Goal: Information Seeking & Learning: Understand process/instructions

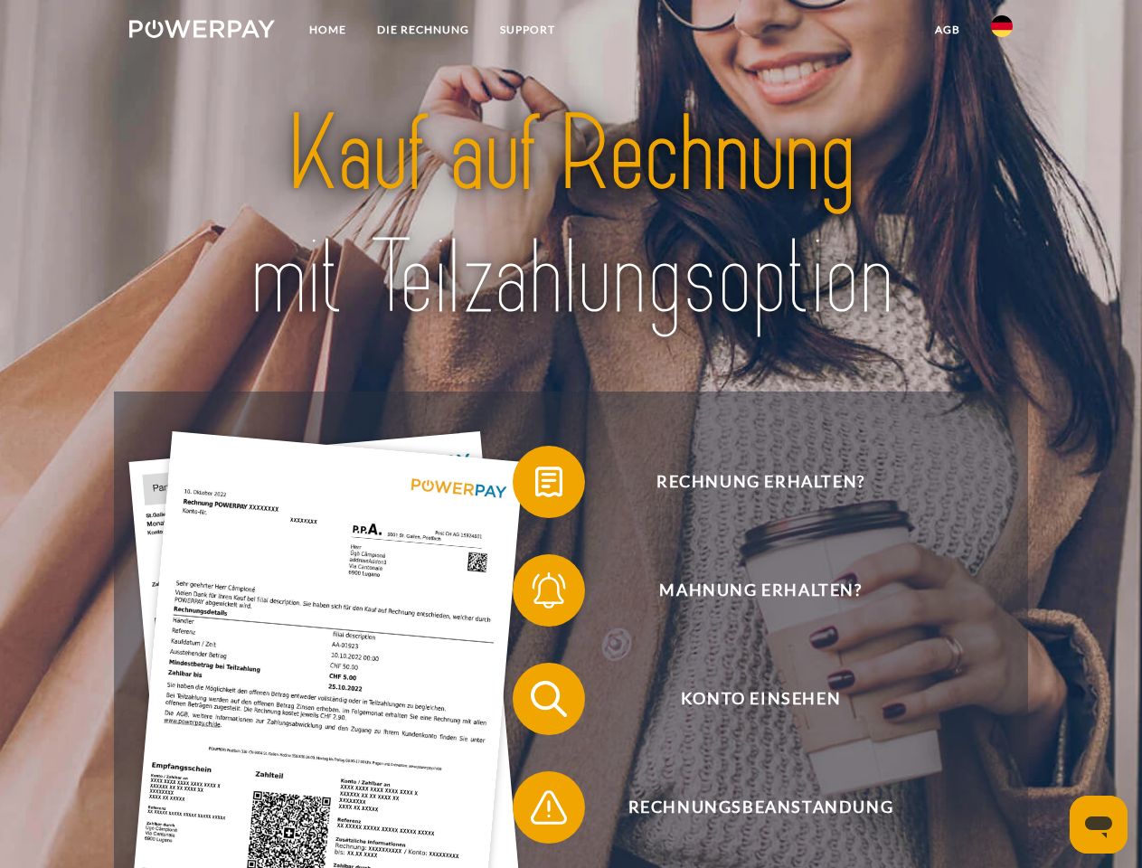
click at [202, 32] on img at bounding box center [202, 29] width 146 height 18
click at [1002, 32] on img at bounding box center [1002, 26] width 22 height 22
click at [947, 30] on link "agb" at bounding box center [948, 30] width 56 height 33
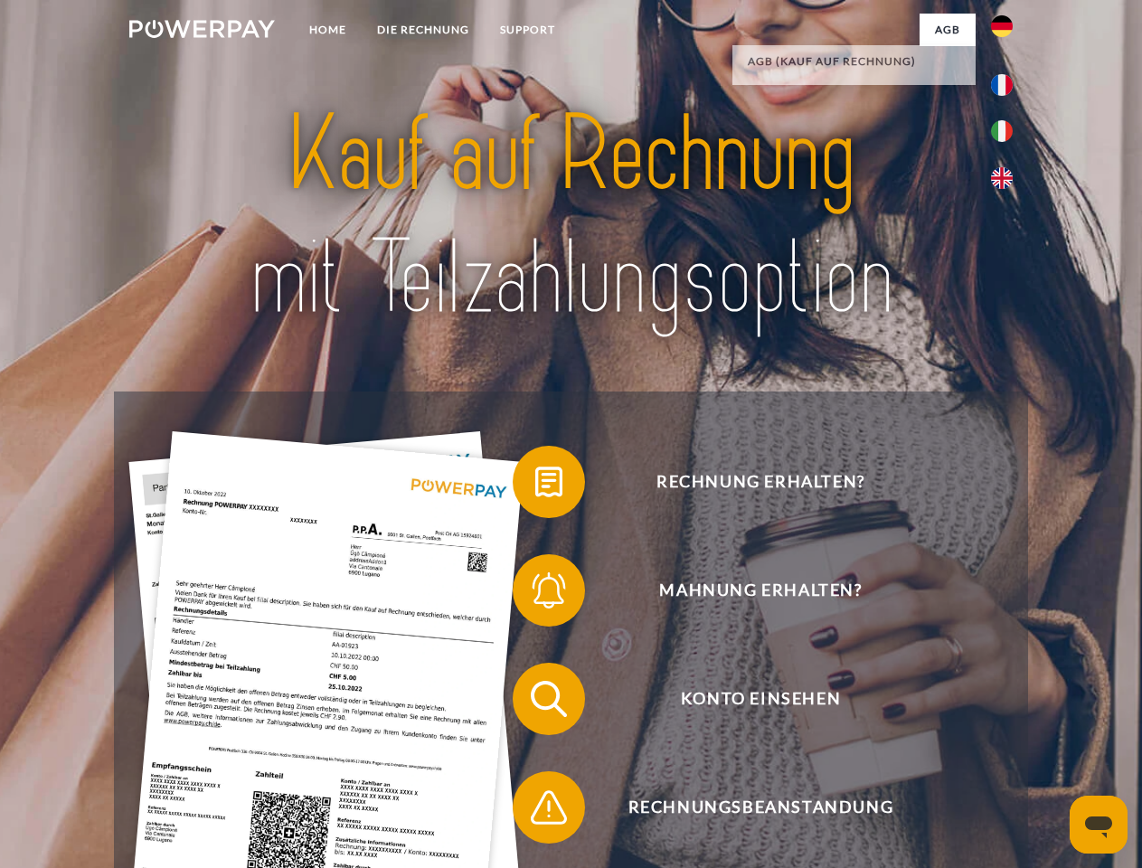
click at [536, 486] on span at bounding box center [522, 482] width 90 height 90
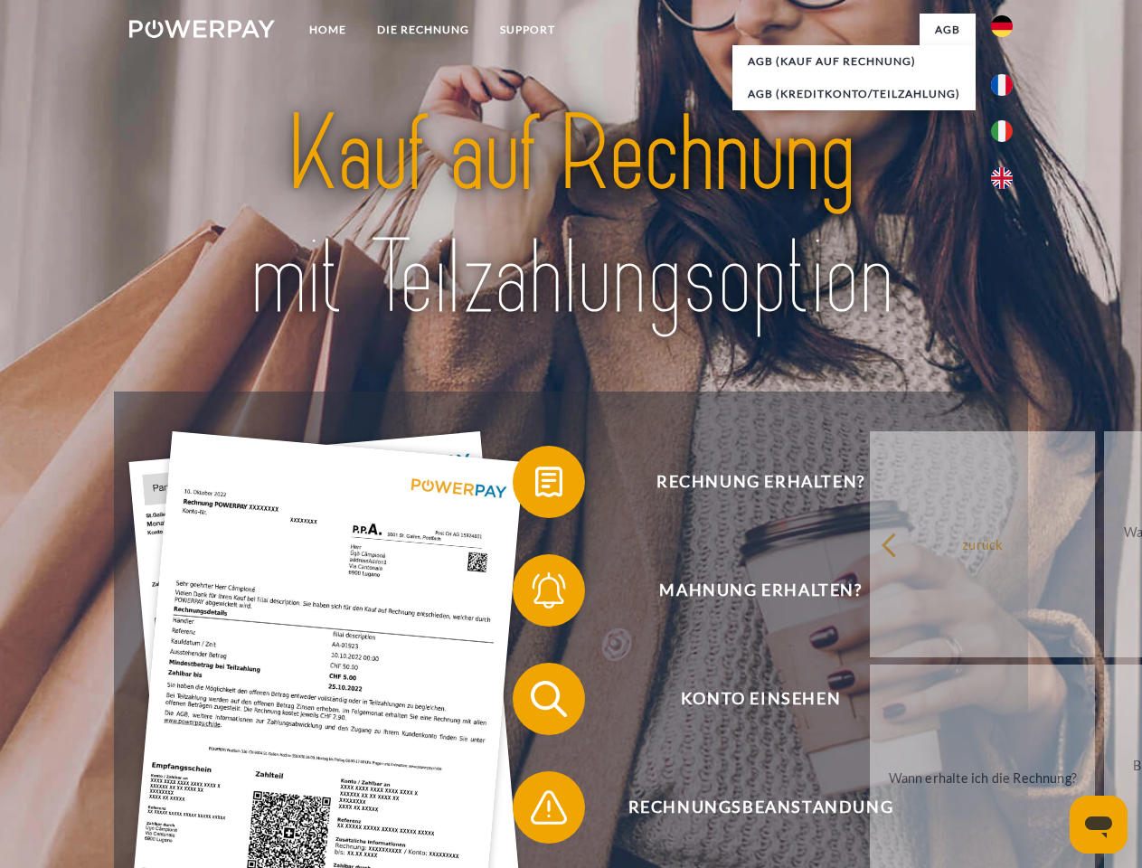
click at [536, 594] on span at bounding box center [522, 590] width 90 height 90
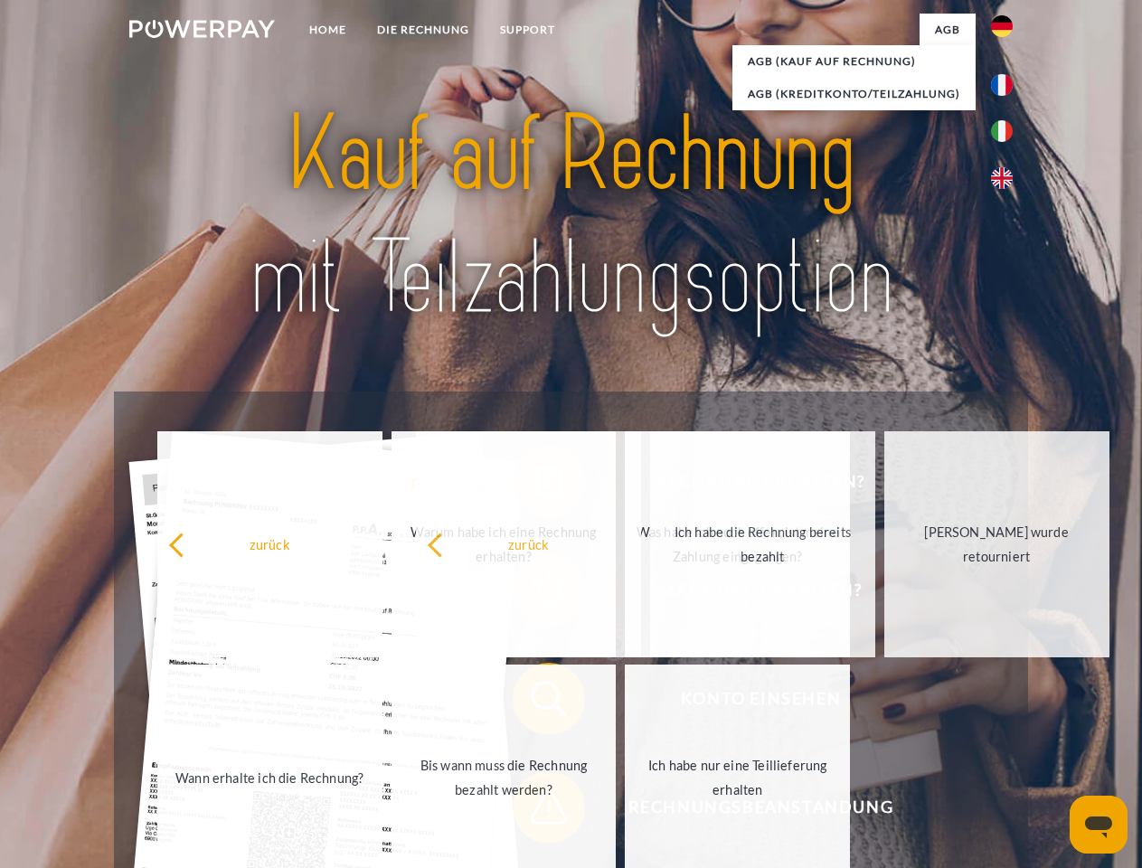
click at [536, 811] on span at bounding box center [522, 808] width 90 height 90
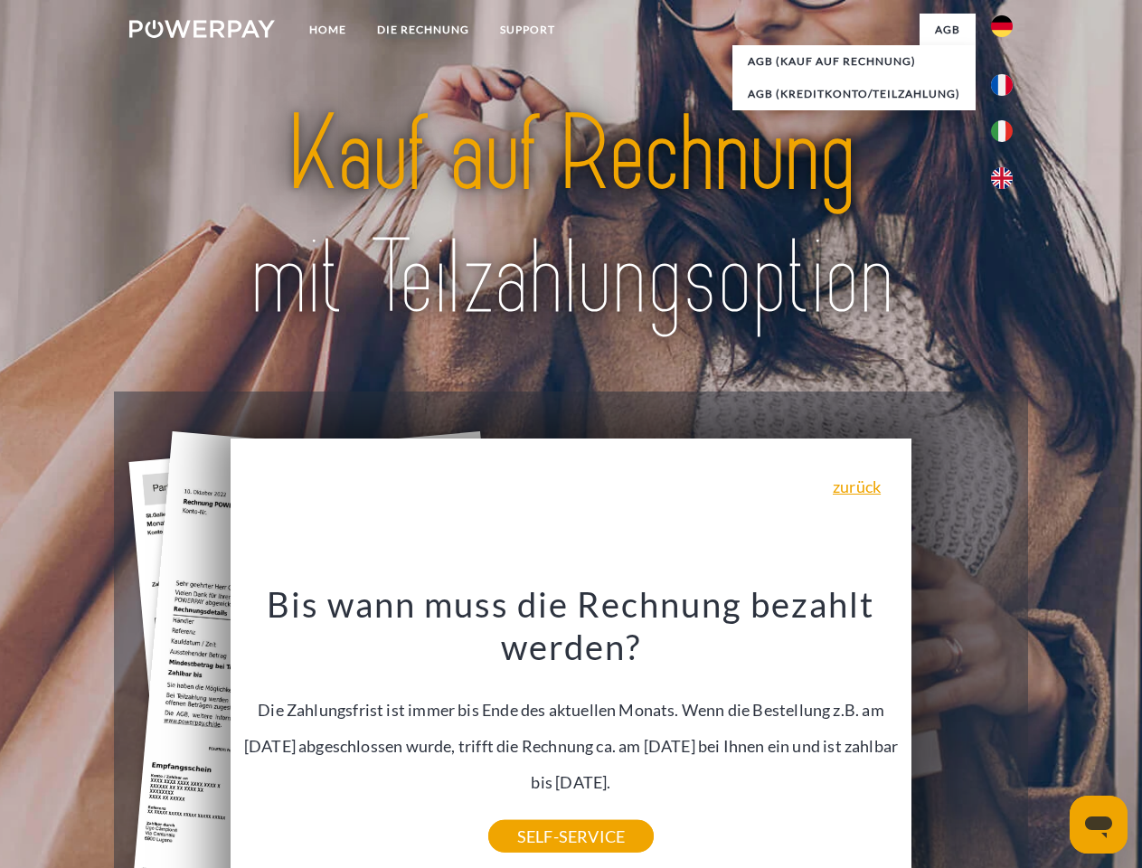
click at [1099, 825] on icon "Messaging-Fenster öffnen" at bounding box center [1098, 828] width 27 height 22
